Goal: Navigation & Orientation: Go to known website

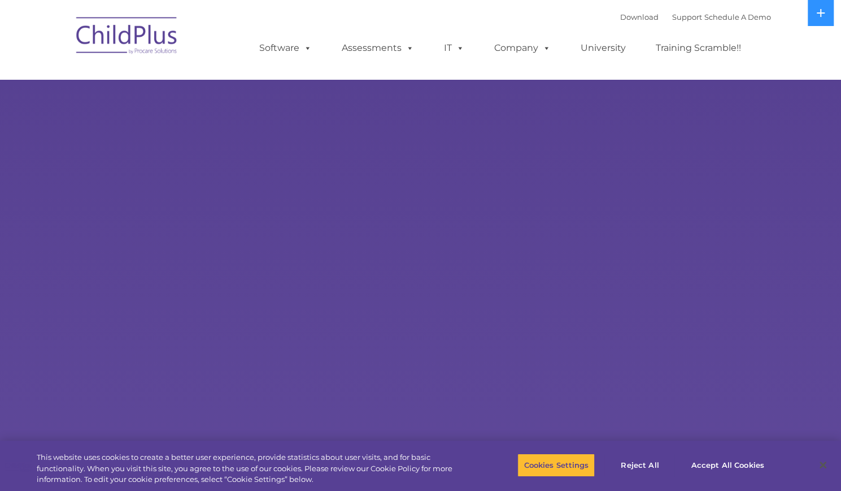
select select "MEDIUM"
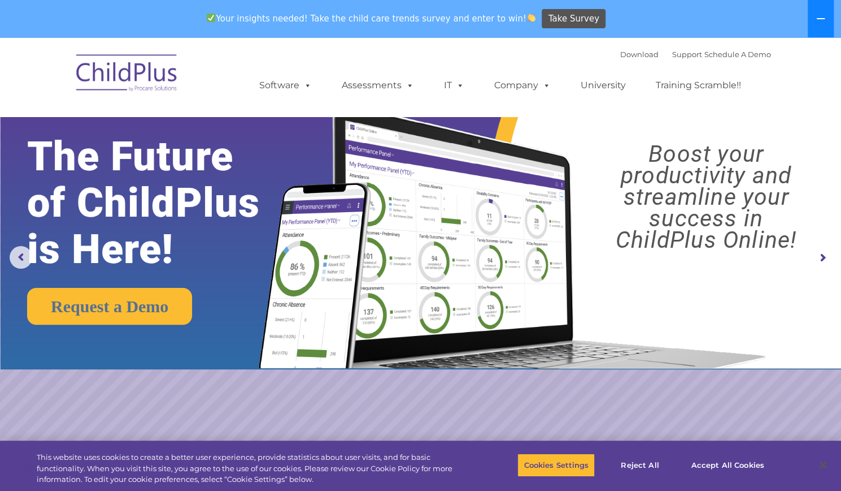
click at [811, 23] on button at bounding box center [821, 18] width 26 height 37
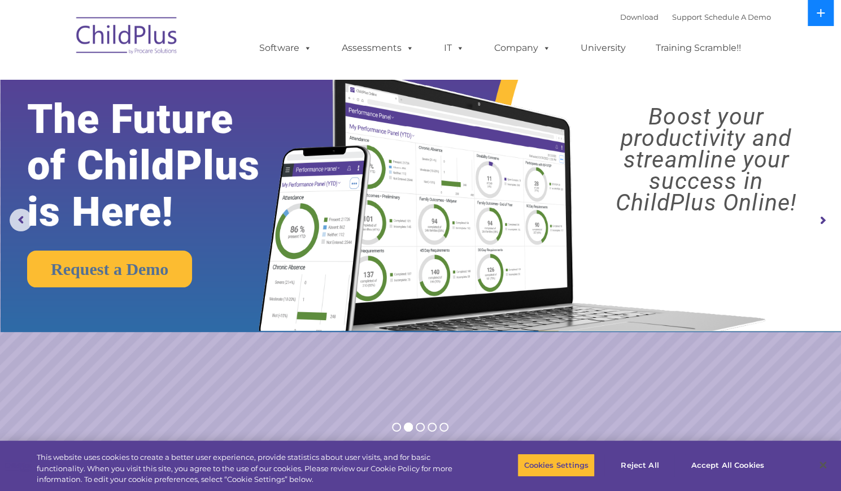
click at [820, 20] on button at bounding box center [821, 13] width 26 height 26
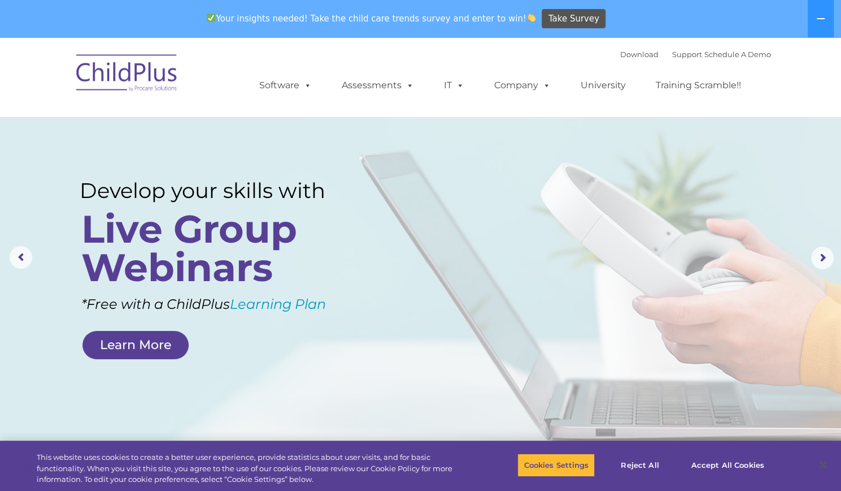
click at [123, 84] on img at bounding box center [127, 74] width 113 height 57
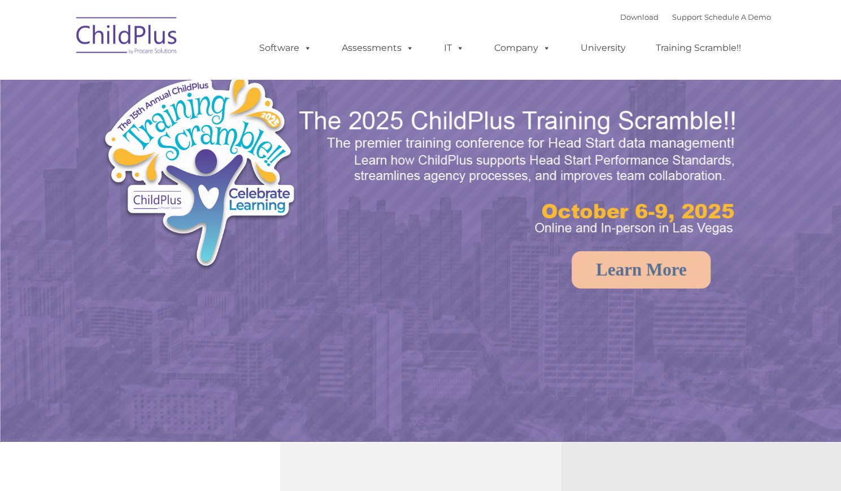
select select "MEDIUM"
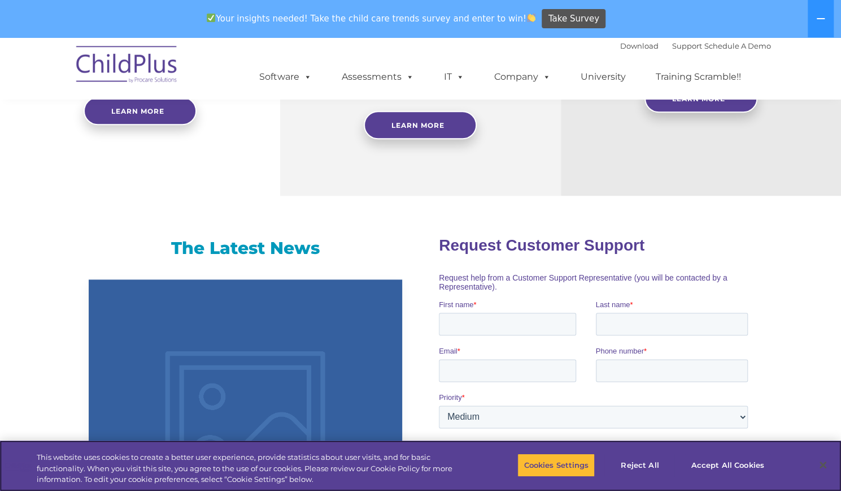
scroll to position [587, 0]
